Goal: Use online tool/utility: Utilize a website feature to perform a specific function

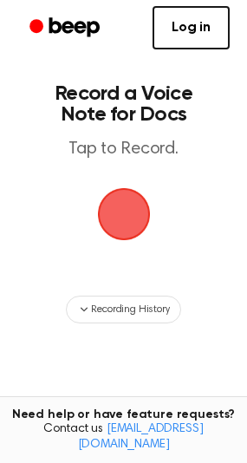
click at [125, 231] on span "button" at bounding box center [123, 214] width 69 height 69
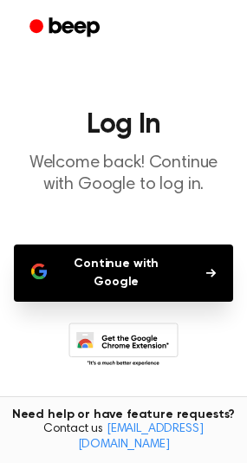
click at [134, 259] on button "Continue with Google" at bounding box center [123, 273] width 219 height 57
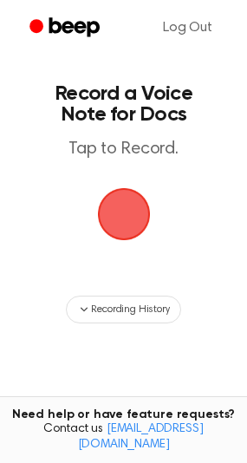
click at [113, 206] on span "button" at bounding box center [123, 213] width 67 height 67
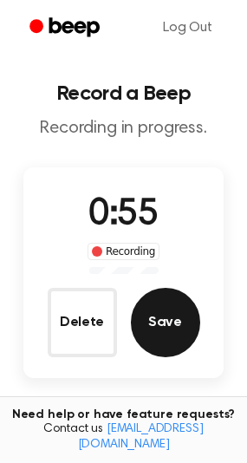
click at [162, 325] on button "Save" at bounding box center [165, 322] width 69 height 69
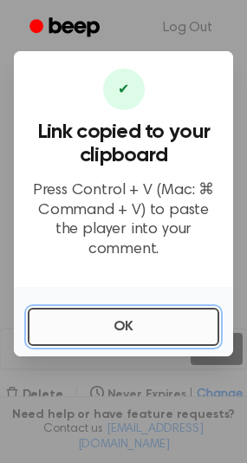
click at [147, 324] on button "OK" at bounding box center [124, 327] width 192 height 38
